Goal: Information Seeking & Learning: Learn about a topic

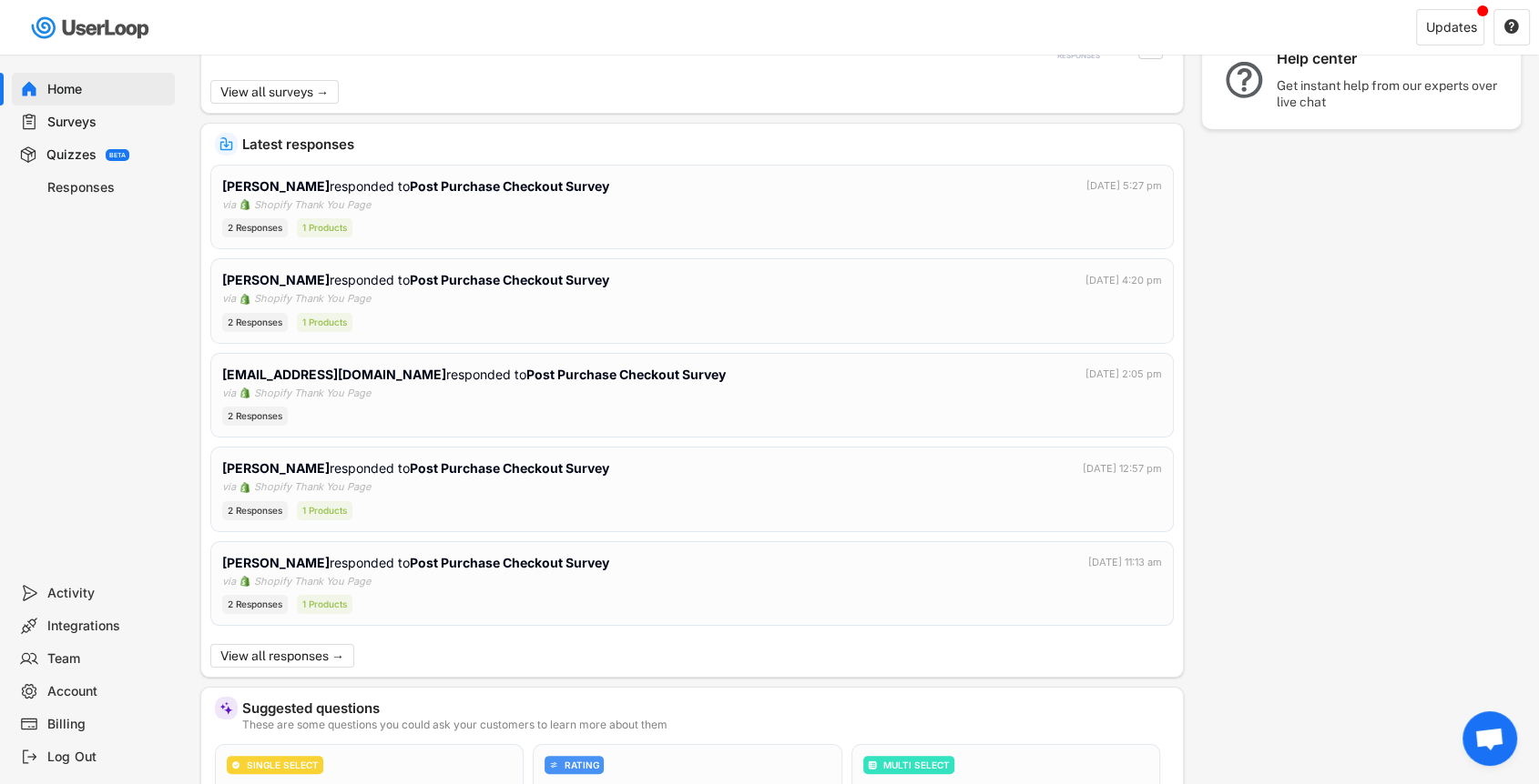
scroll to position [237, 0]
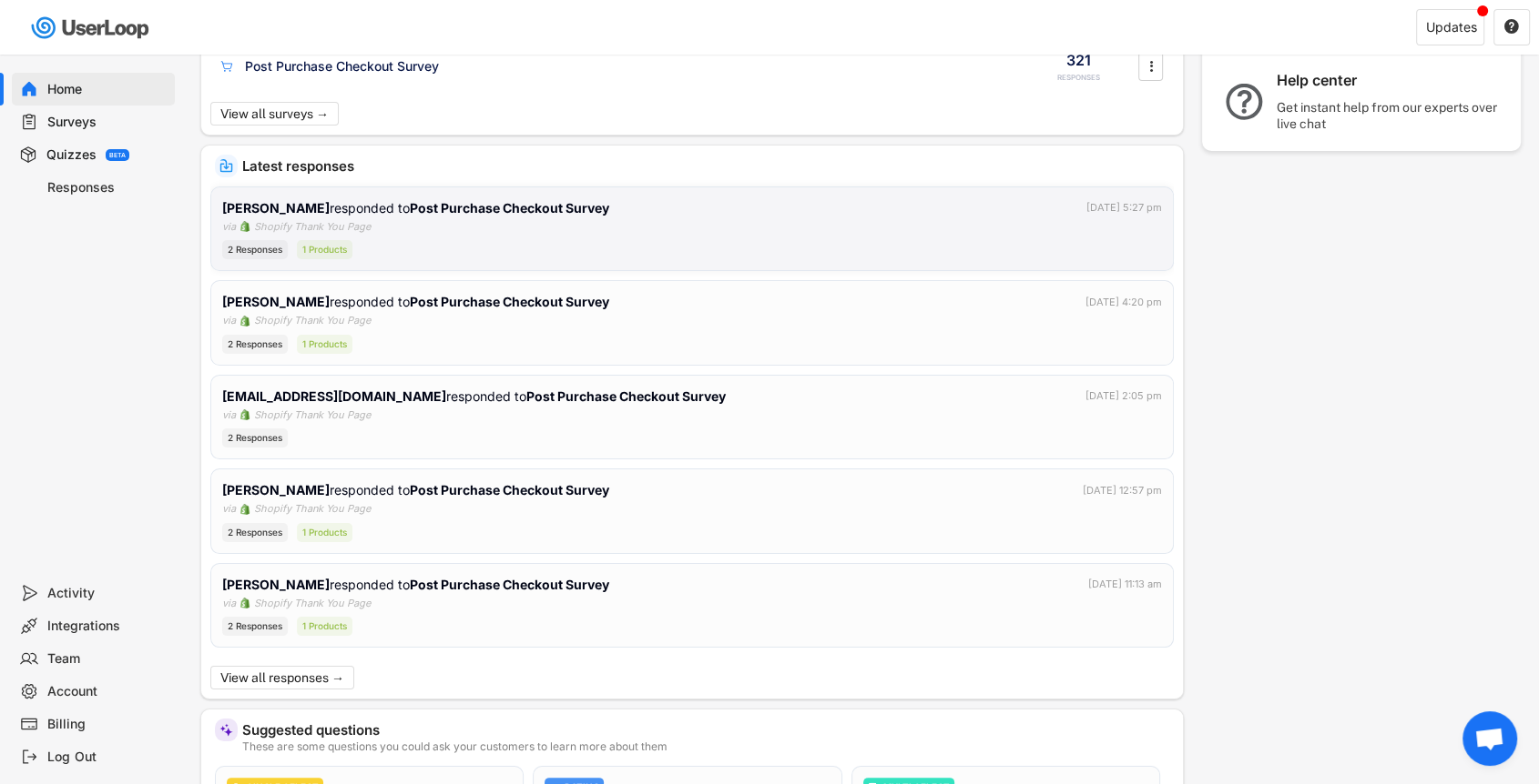
click at [406, 230] on div "[PERSON_NAME] responded to Post Purchase Checkout Survey [DATE] 5:27 pm via Sho…" at bounding box center [692, 230] width 940 height 62
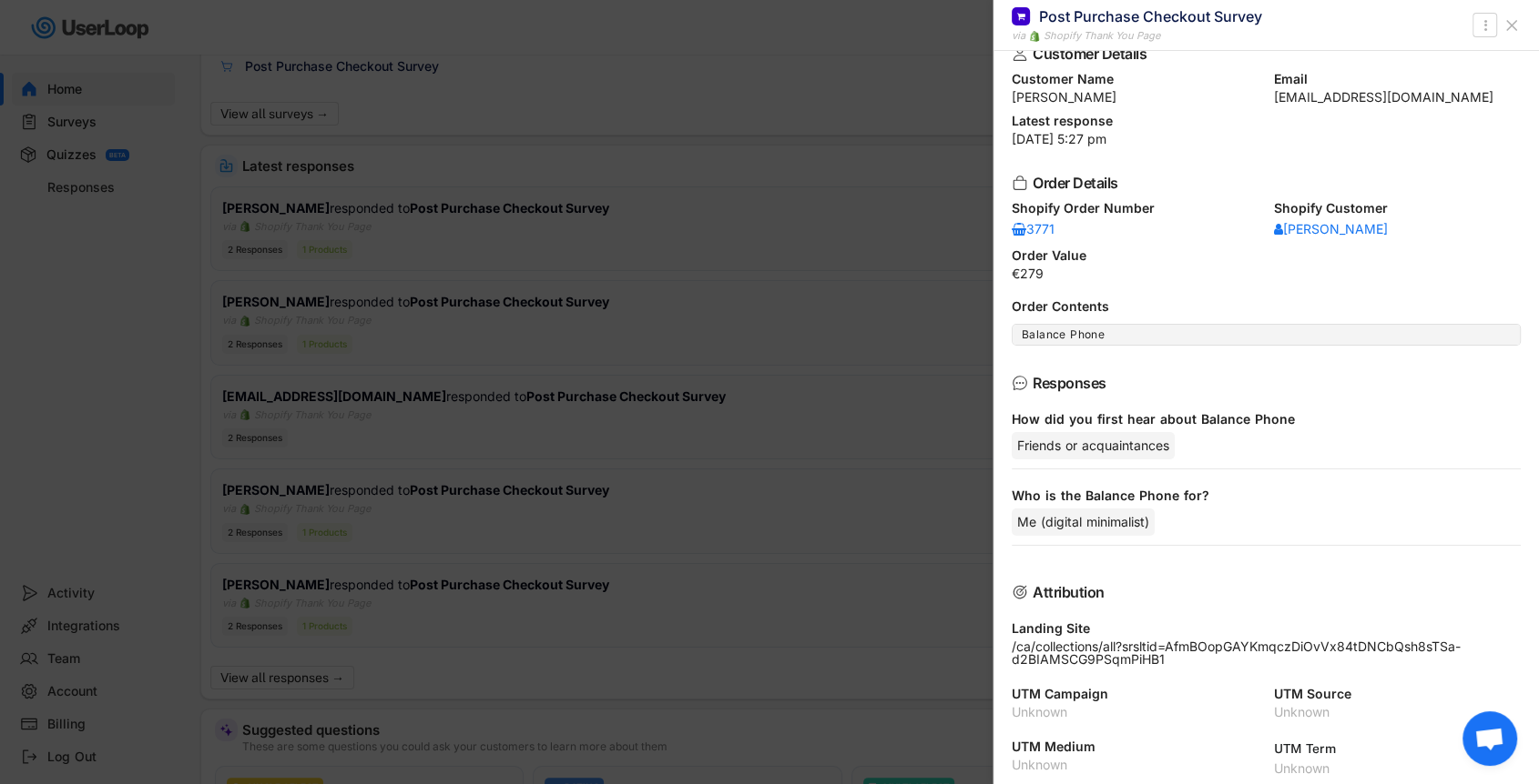
scroll to position [0, 0]
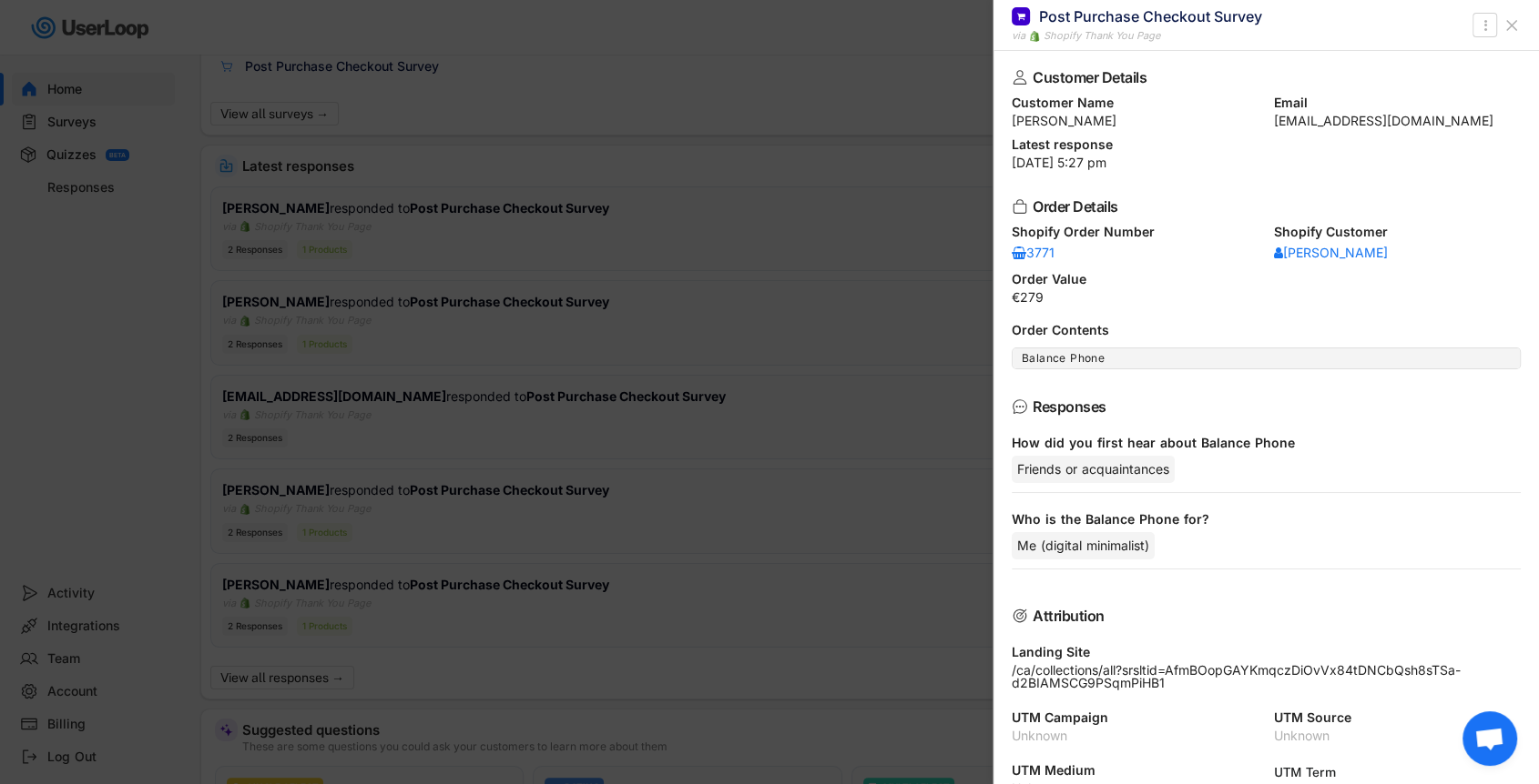
click at [1516, 26] on icon at bounding box center [1511, 25] width 18 height 18
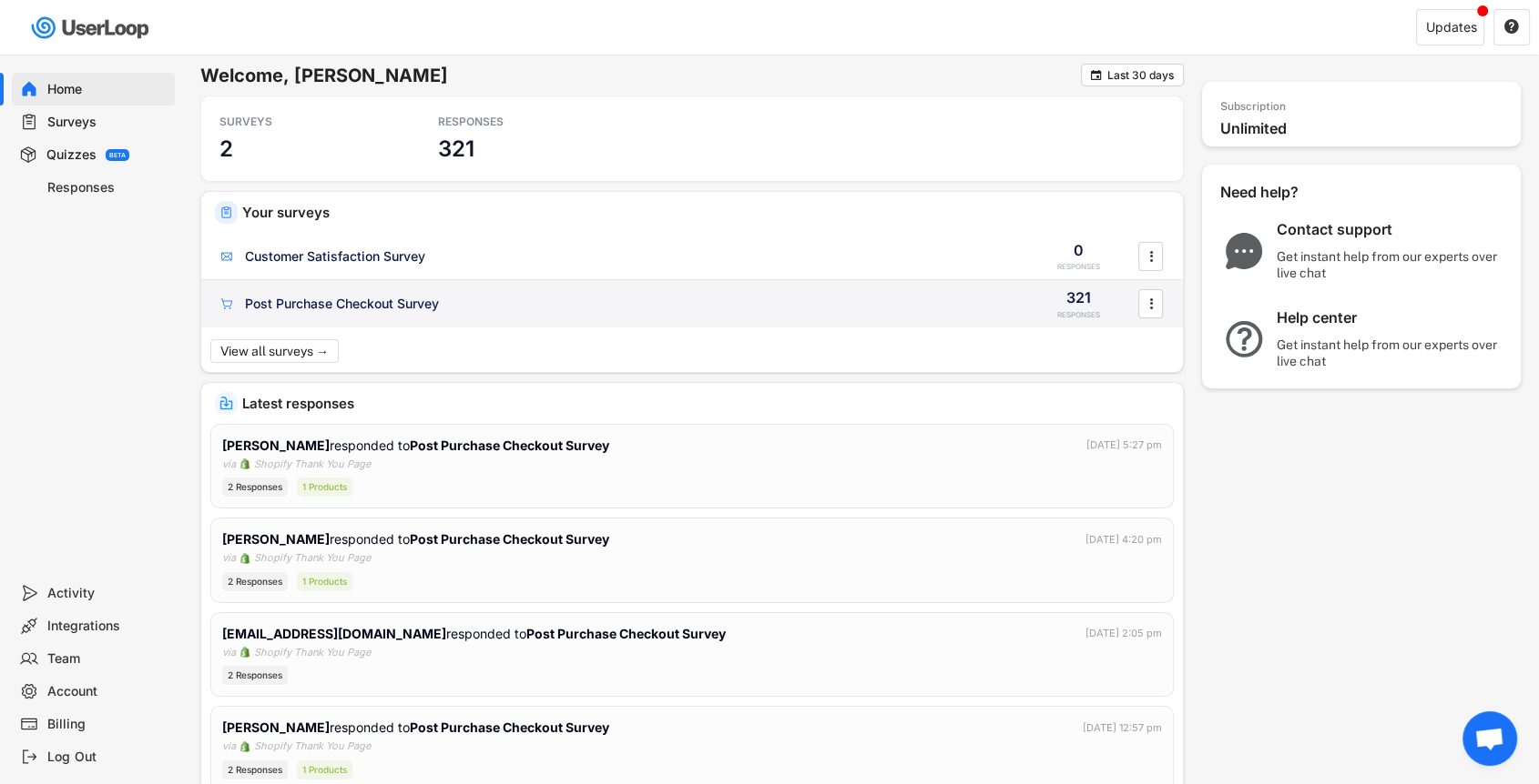
click at [360, 301] on div "Post Purchase Checkout Survey" at bounding box center [342, 304] width 194 height 18
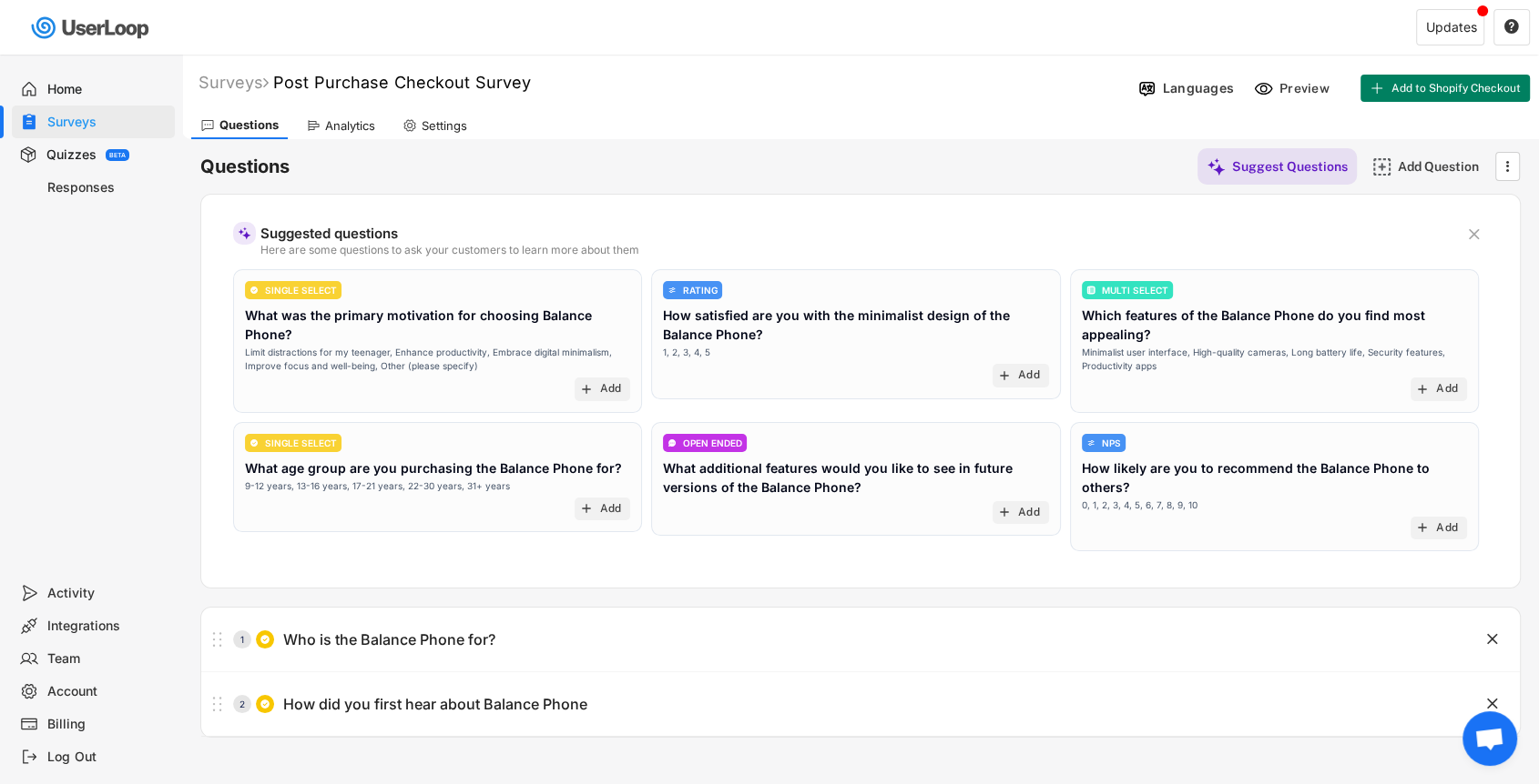
click at [351, 127] on div "Analytics" at bounding box center [350, 126] width 50 height 15
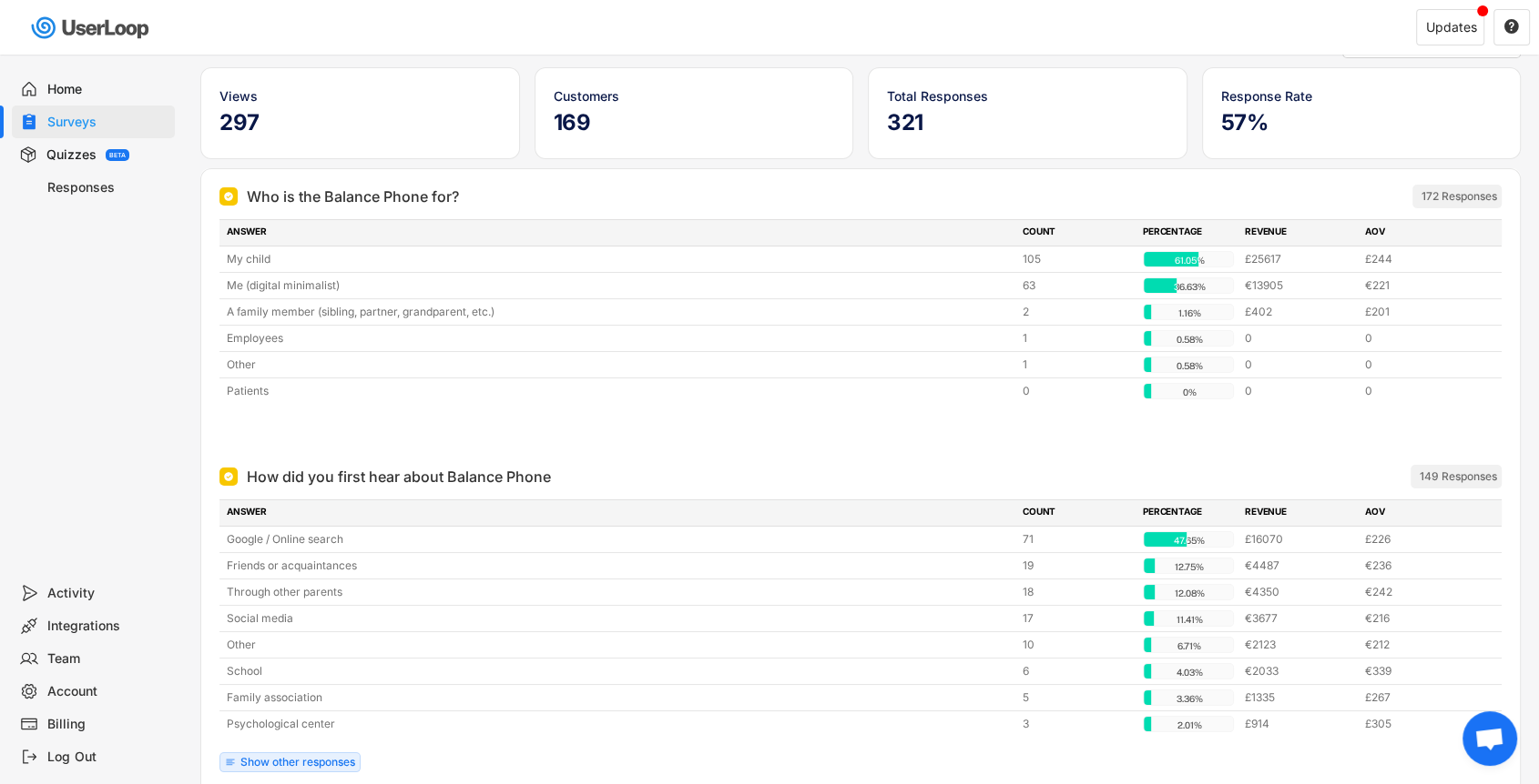
scroll to position [129, 0]
